Goal: Navigation & Orientation: Find specific page/section

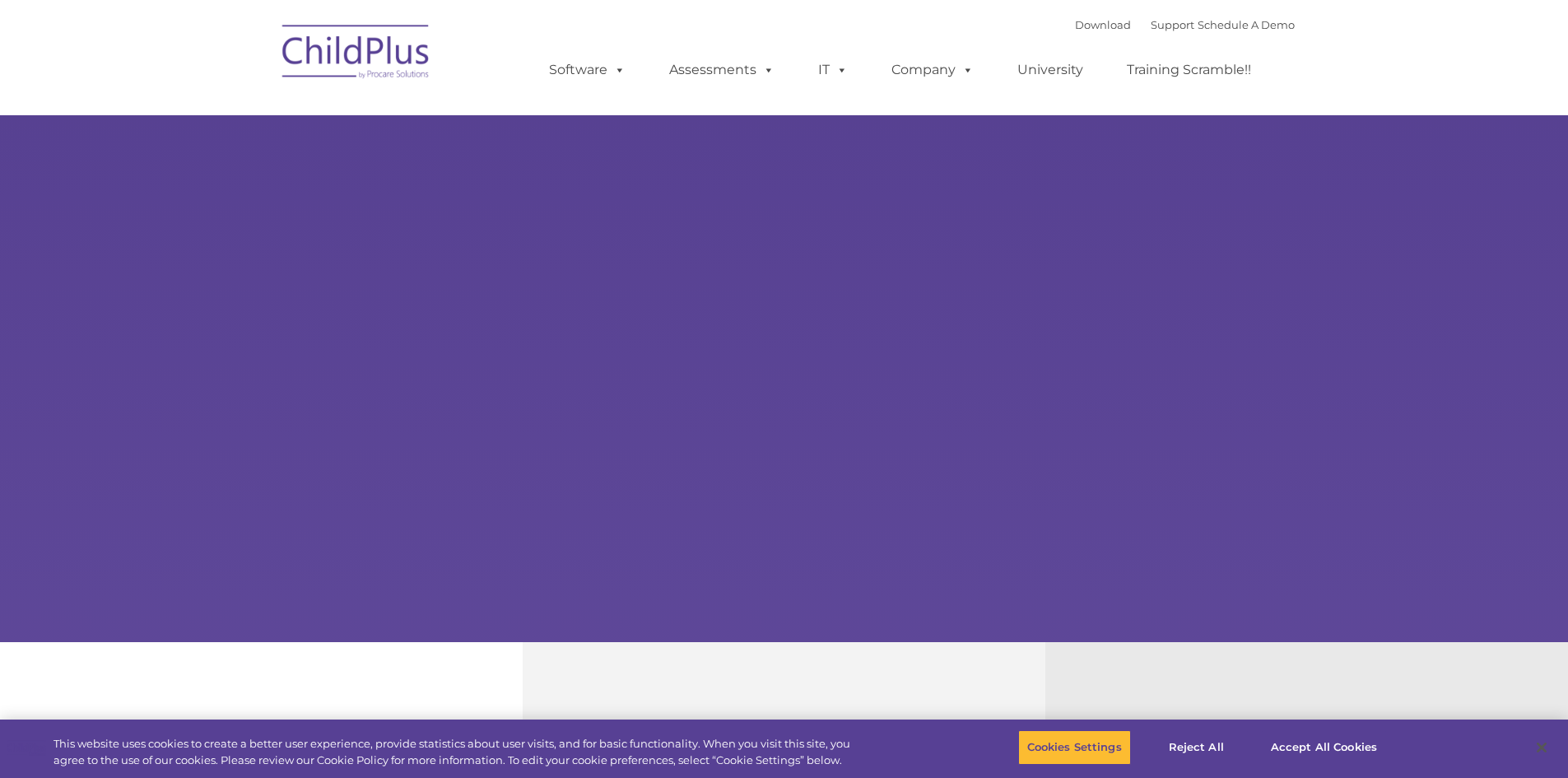
select select "MEDIUM"
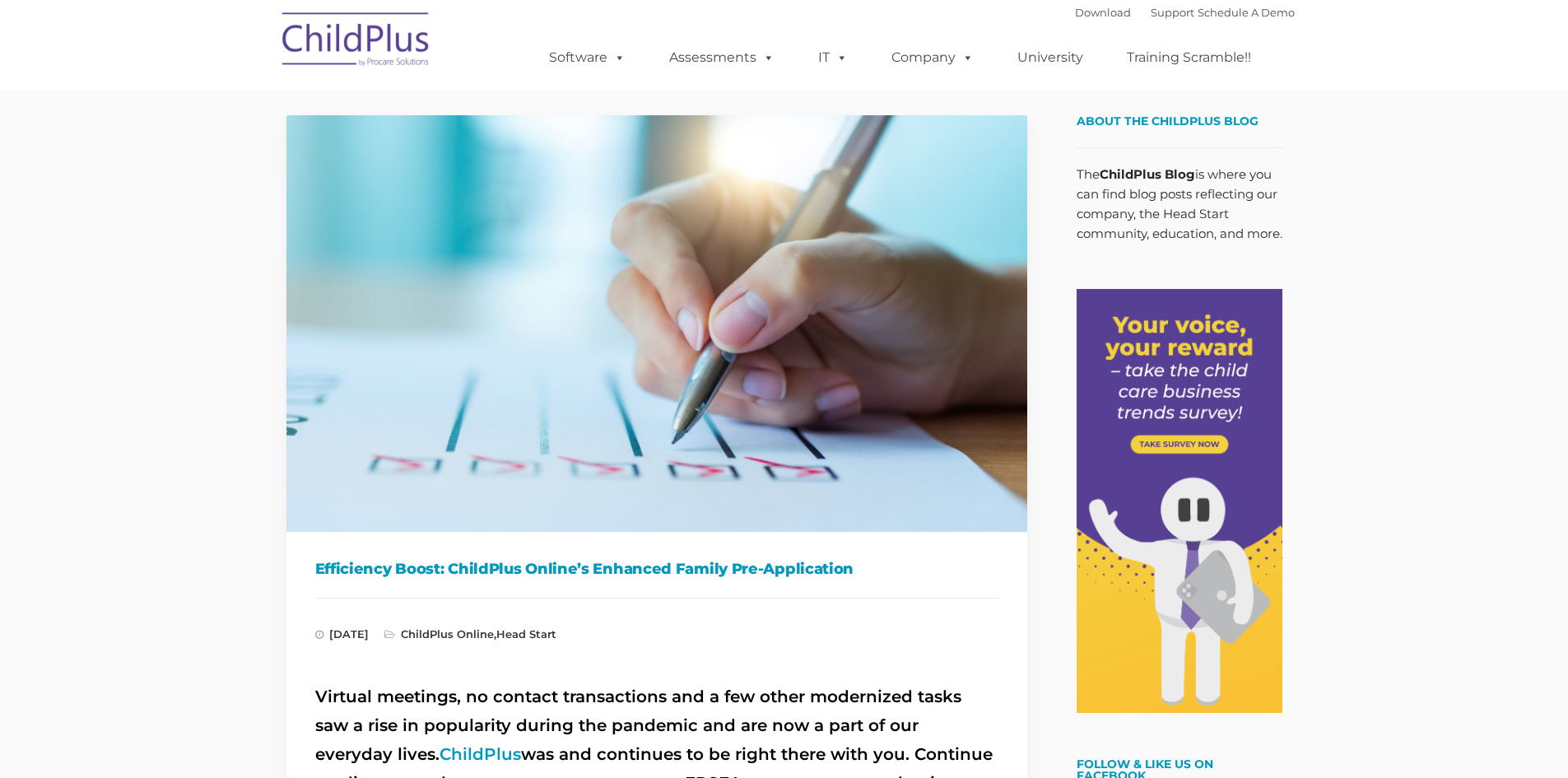
type input ""
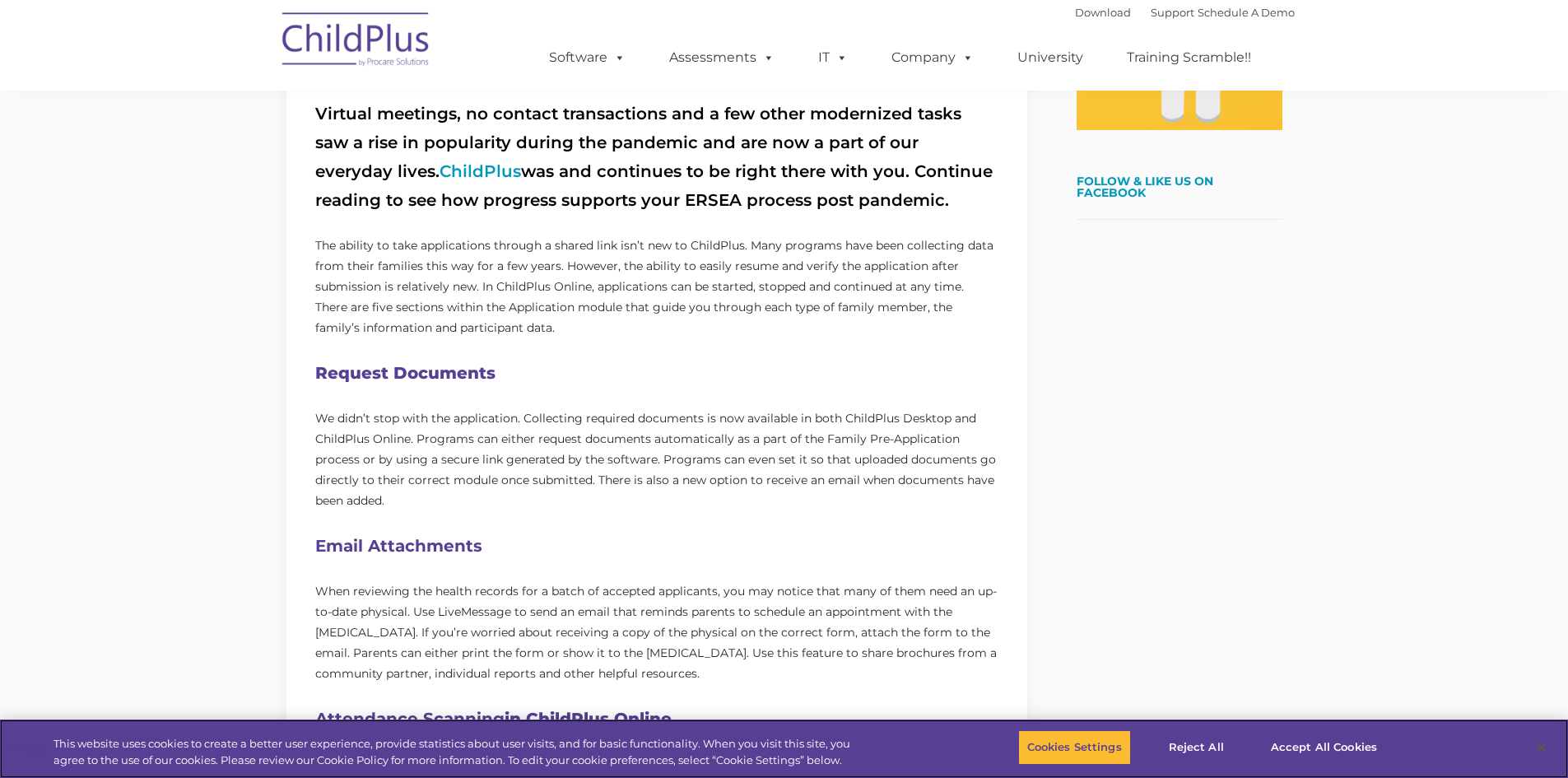
scroll to position [585, 0]
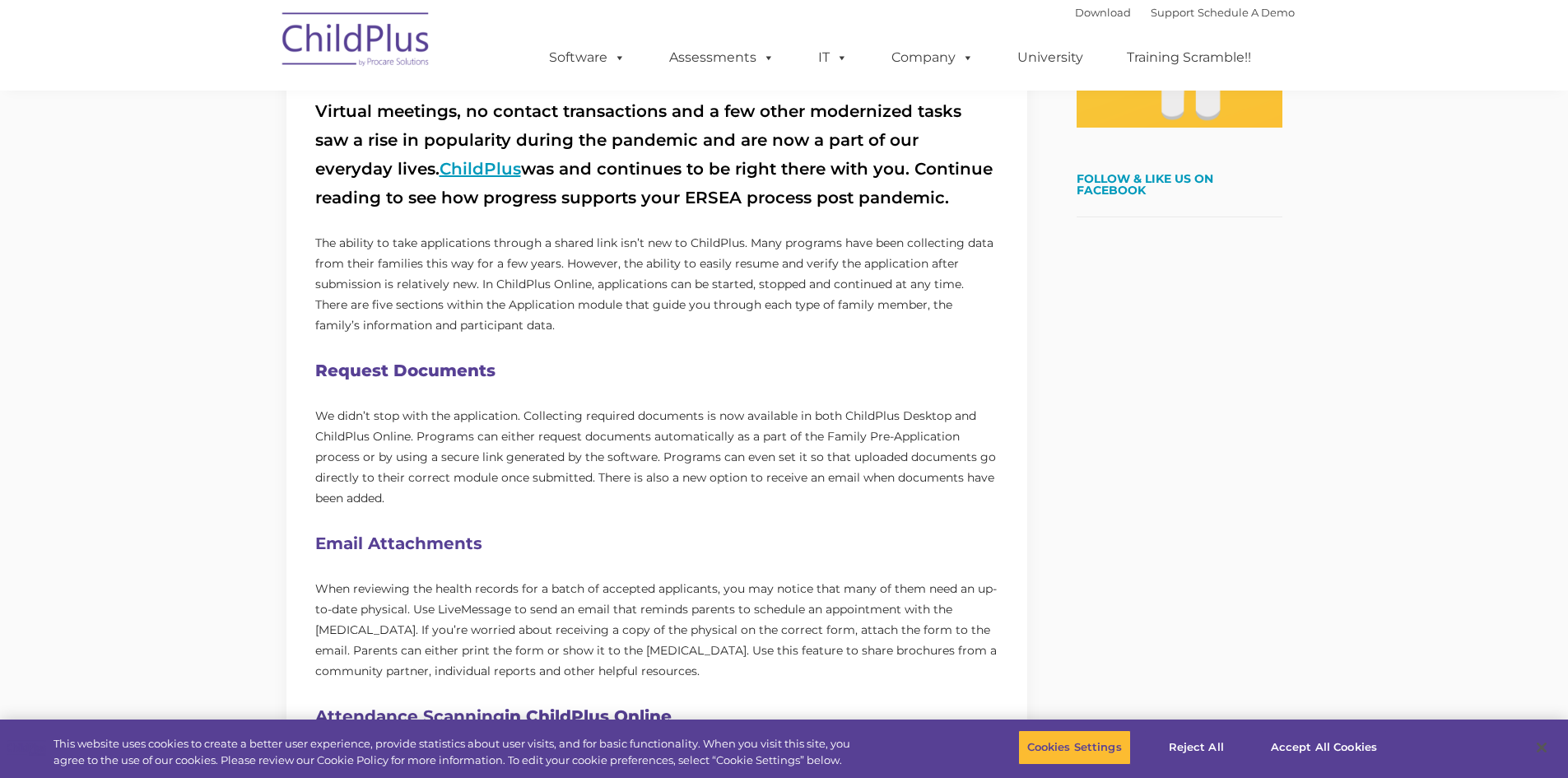
click at [440, 168] on link "ChildPlus" at bounding box center [481, 168] width 82 height 19
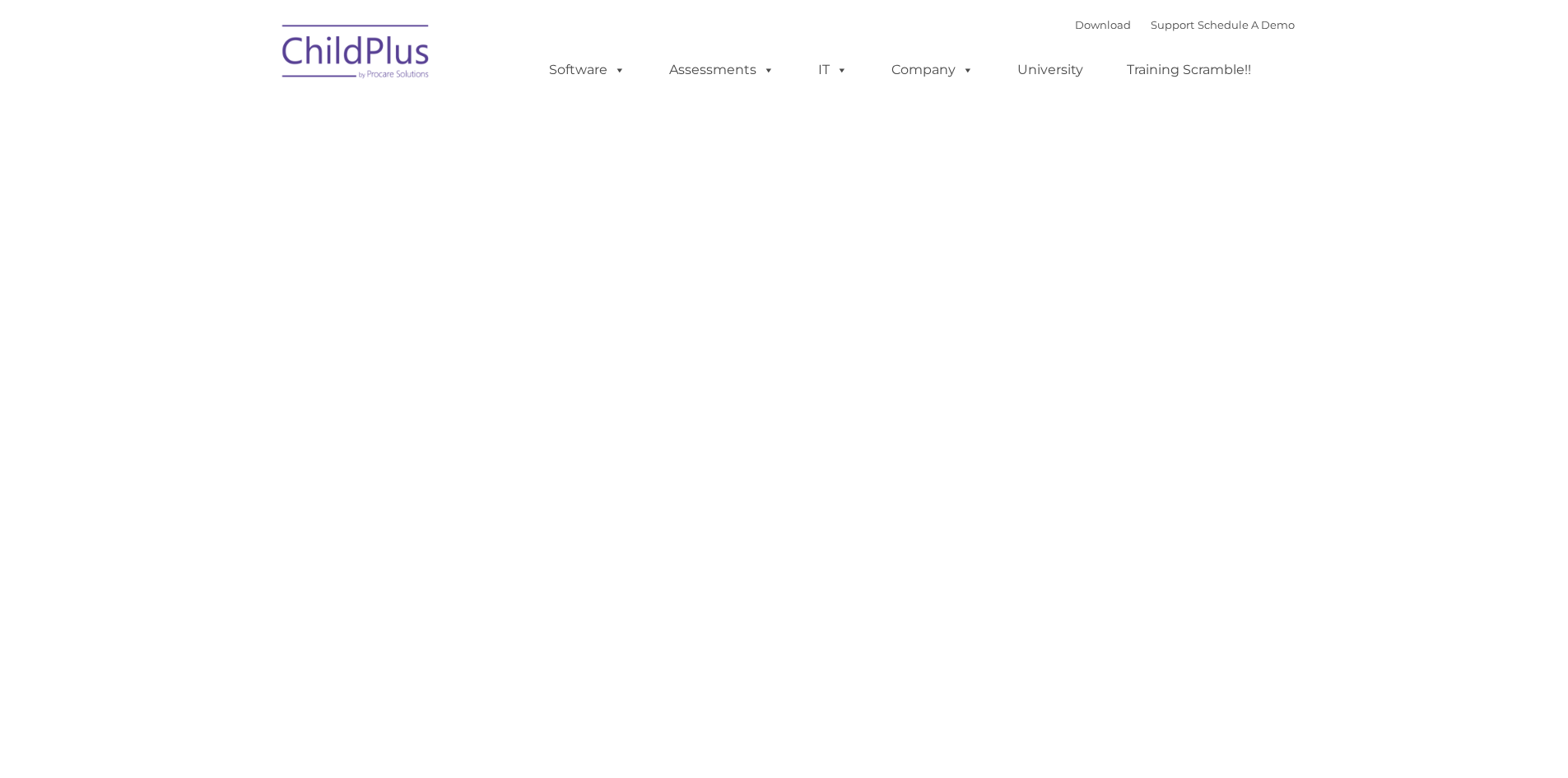
type input ""
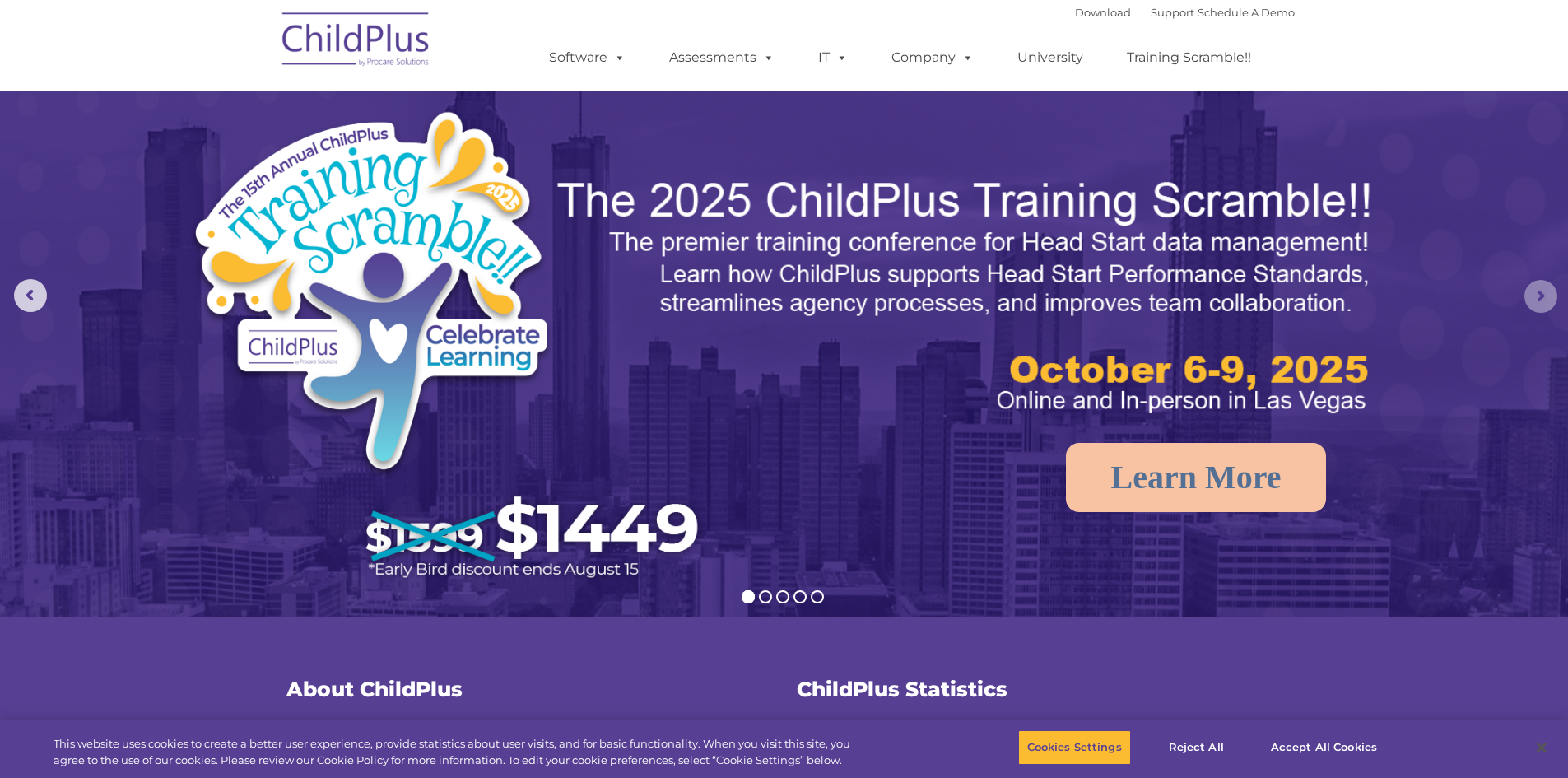
click at [1540, 296] on rs-arrow at bounding box center [1541, 297] width 33 height 33
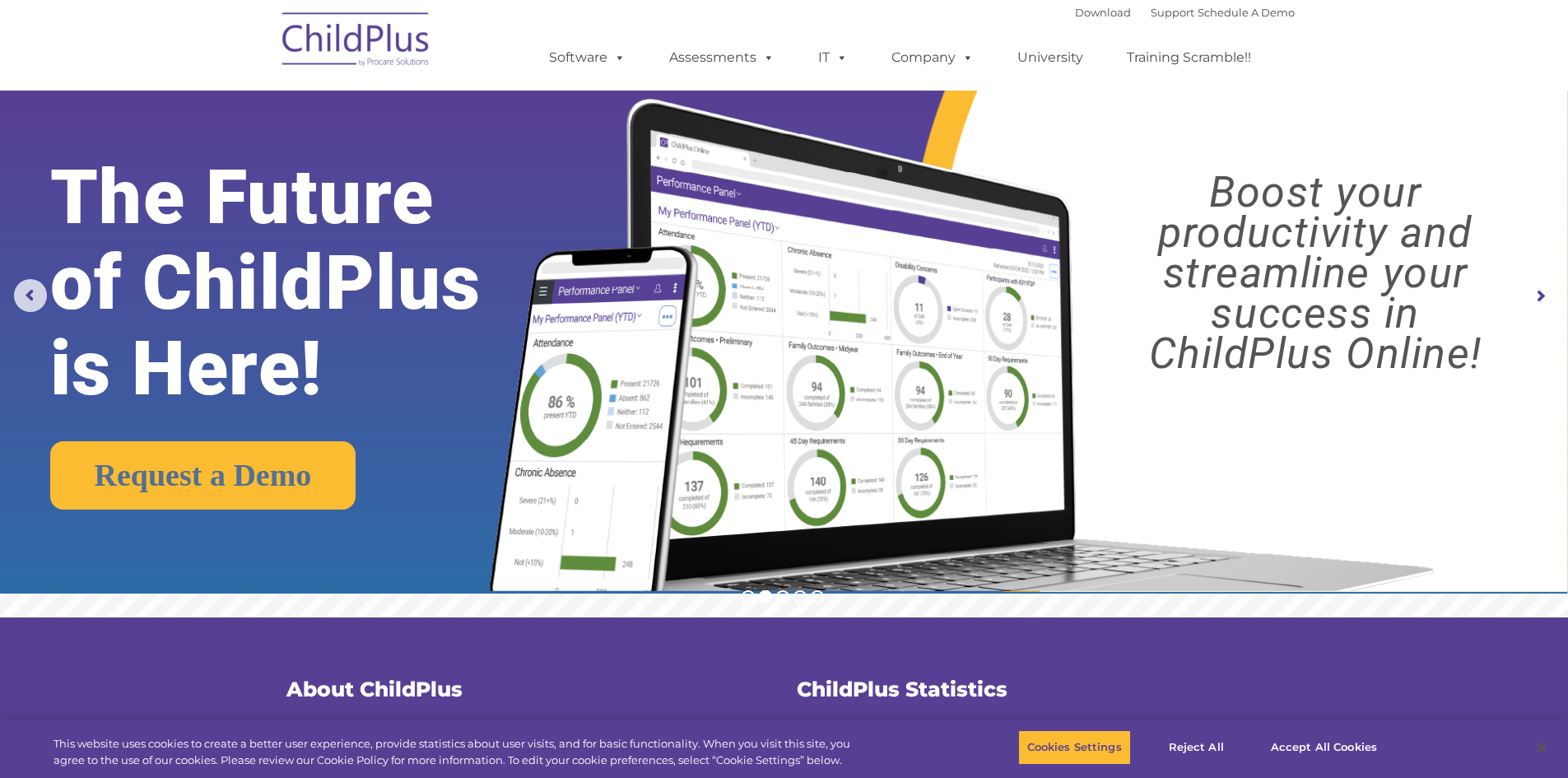
click at [1550, 302] on rs-arrow at bounding box center [1541, 297] width 33 height 33
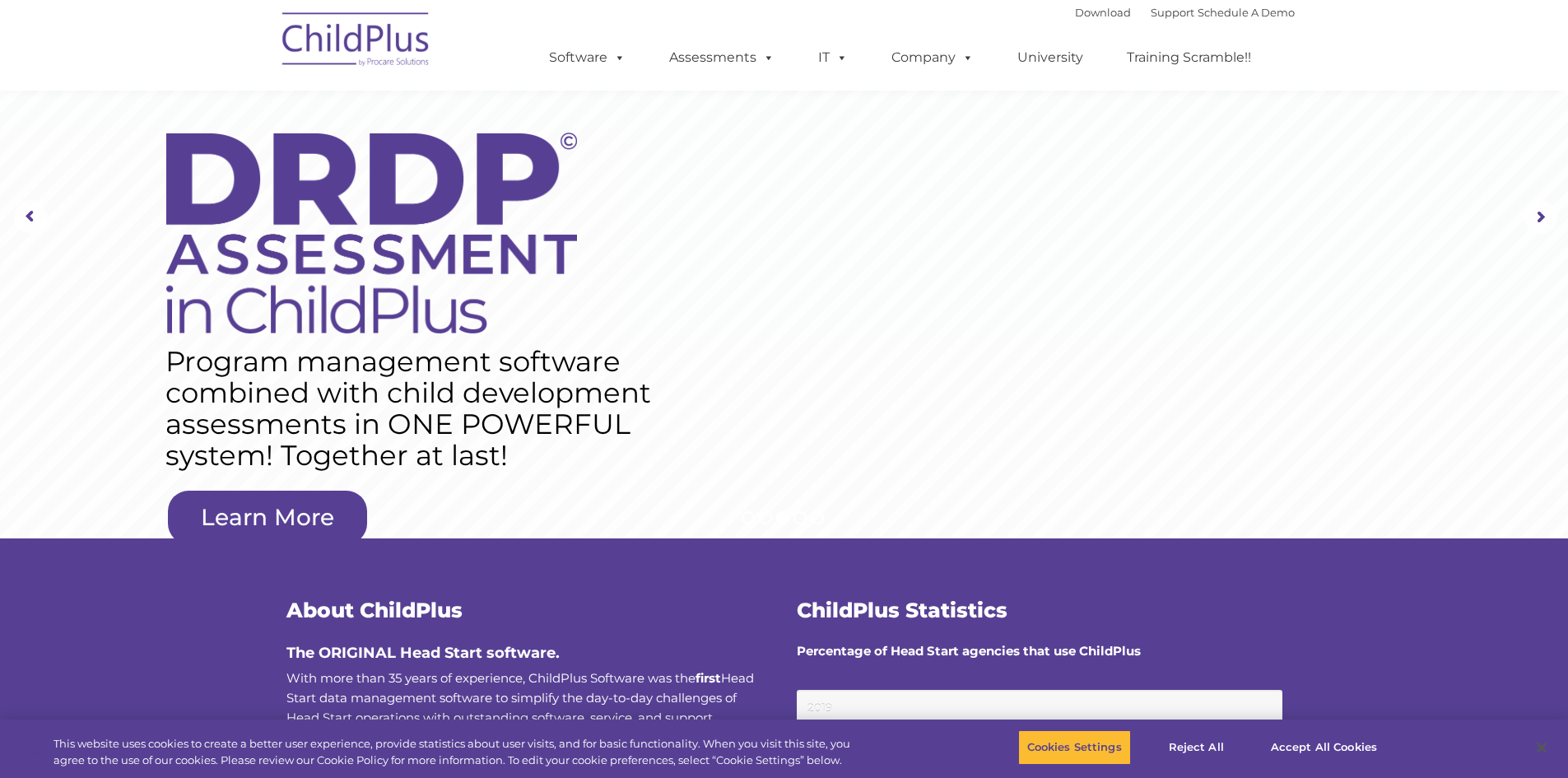
scroll to position [83, 0]
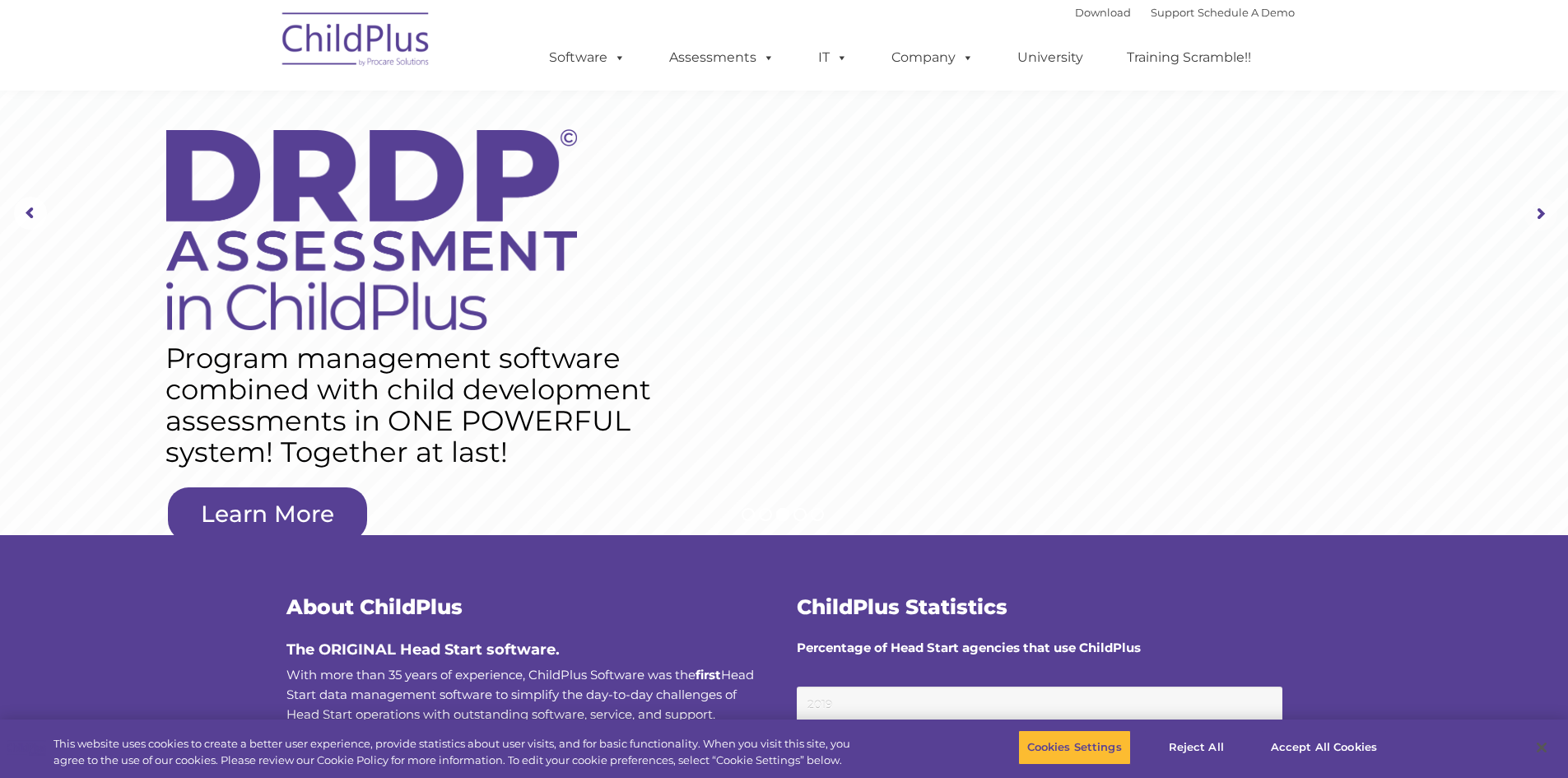
click at [1542, 210] on rs-arrow at bounding box center [1541, 214] width 33 height 33
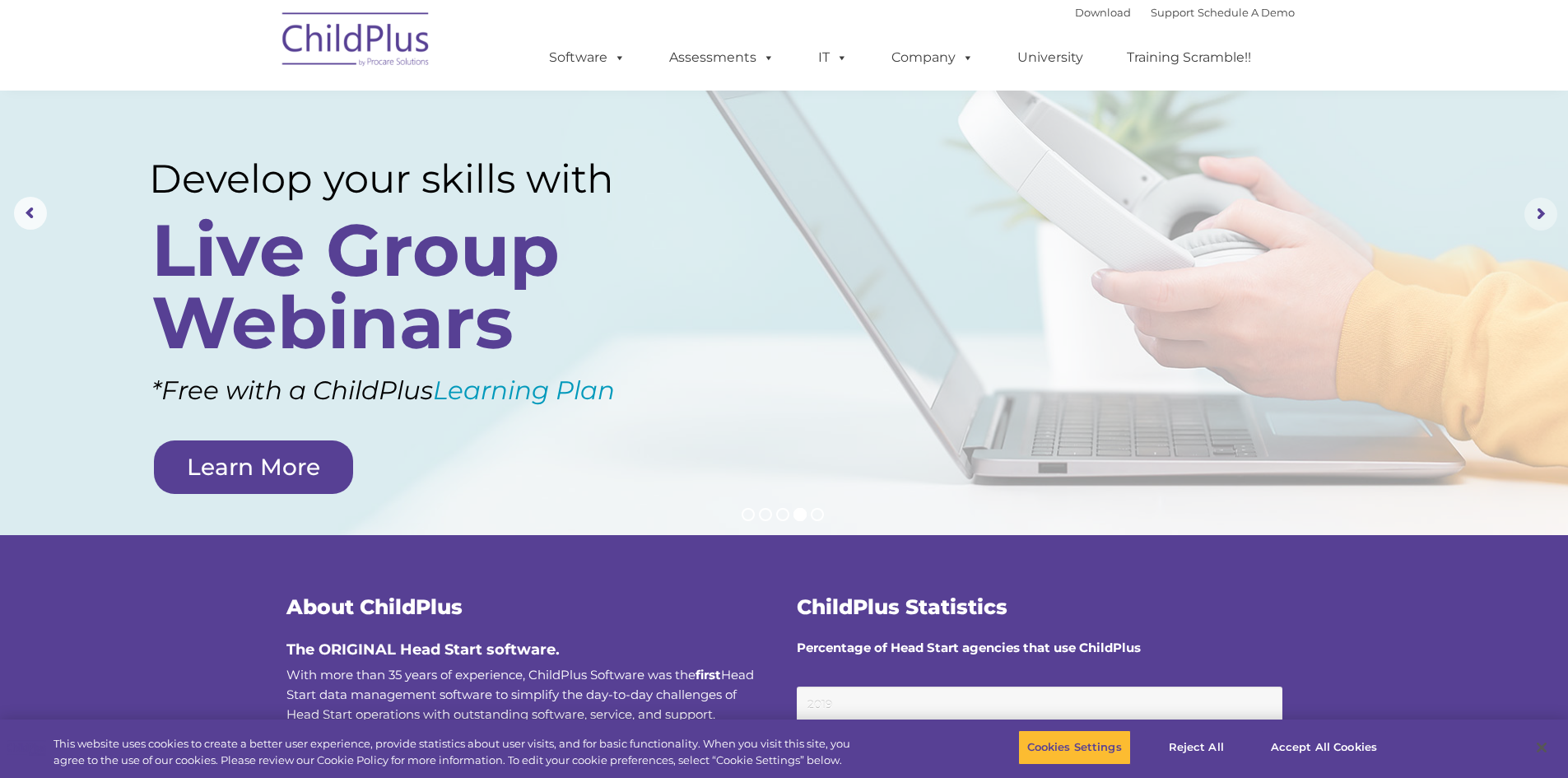
click at [1542, 210] on rs-arrow at bounding box center [1541, 214] width 33 height 33
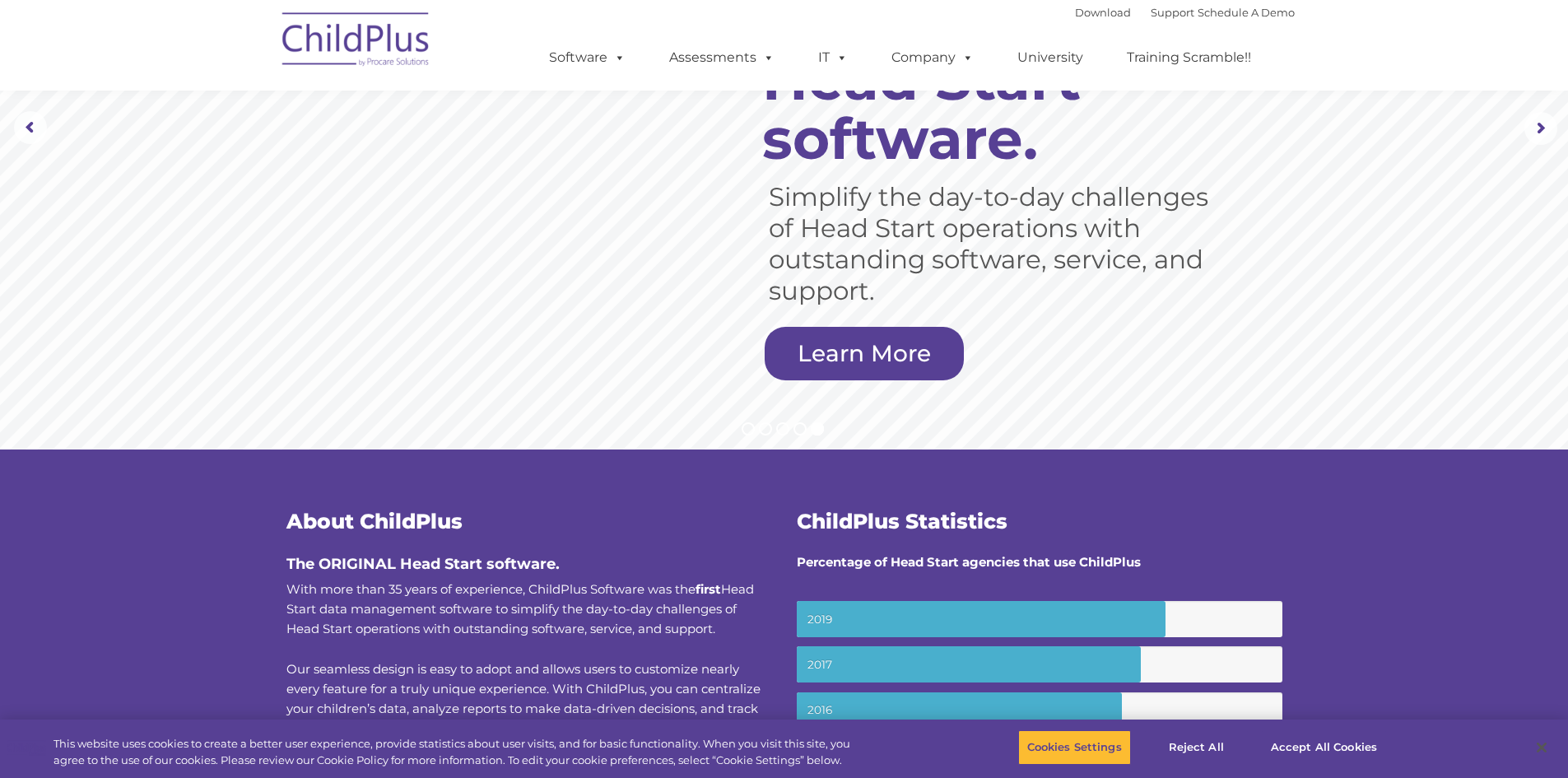
scroll to position [0, 0]
